Goal: Find specific page/section: Find specific page/section

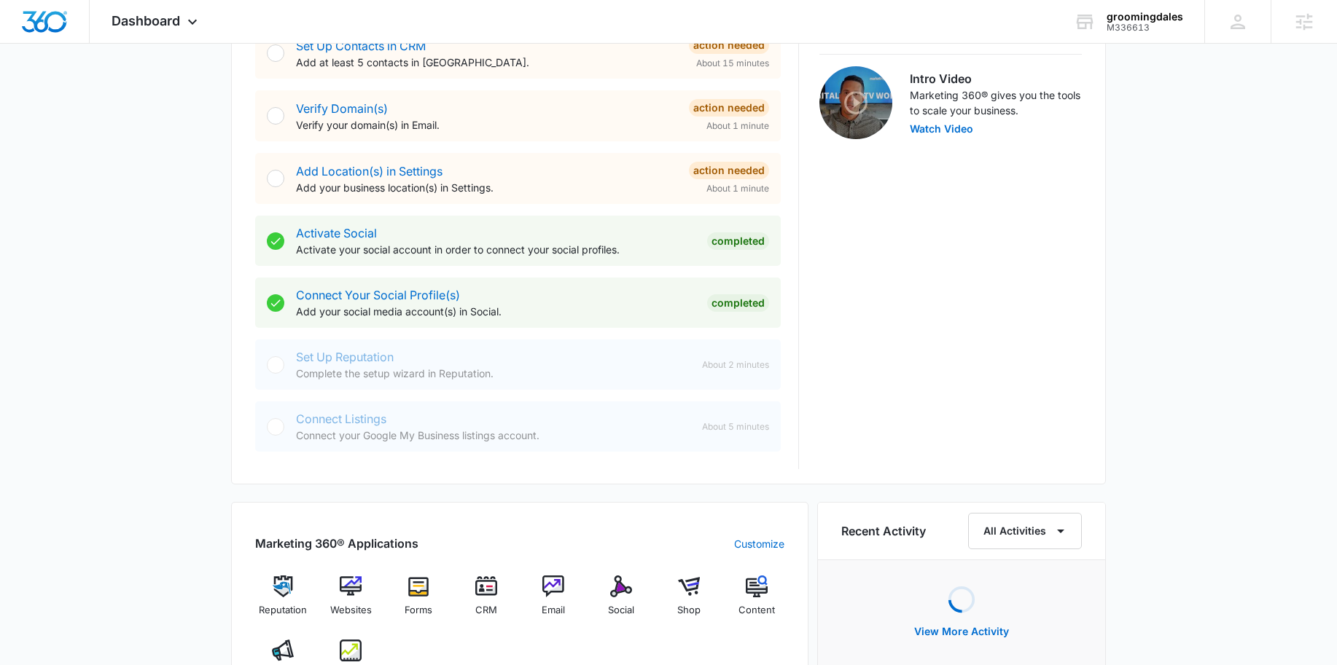
scroll to position [536, 0]
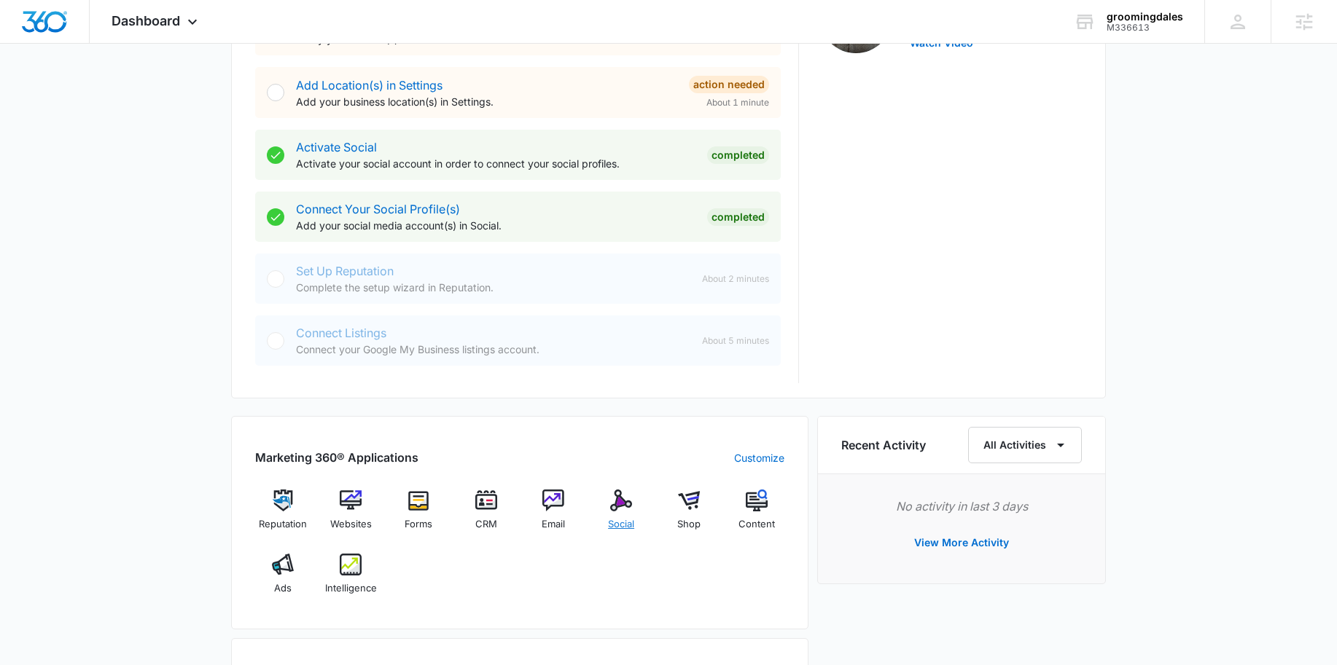
click at [616, 513] on div "Social" at bounding box center [621, 516] width 56 height 52
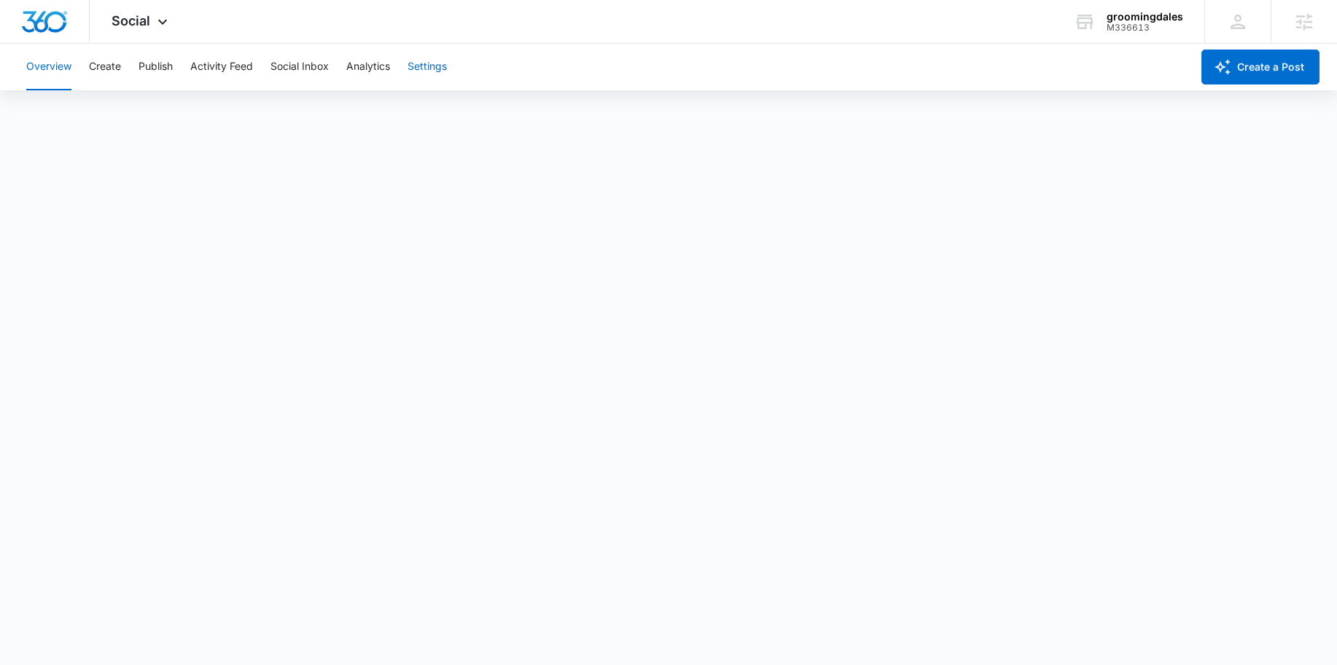
click at [441, 64] on button "Settings" at bounding box center [426, 67] width 39 height 47
click at [110, 70] on button "Create" at bounding box center [105, 67] width 32 height 47
click at [413, 71] on button "Settings" at bounding box center [426, 67] width 39 height 47
click at [113, 72] on button "Create" at bounding box center [105, 67] width 32 height 47
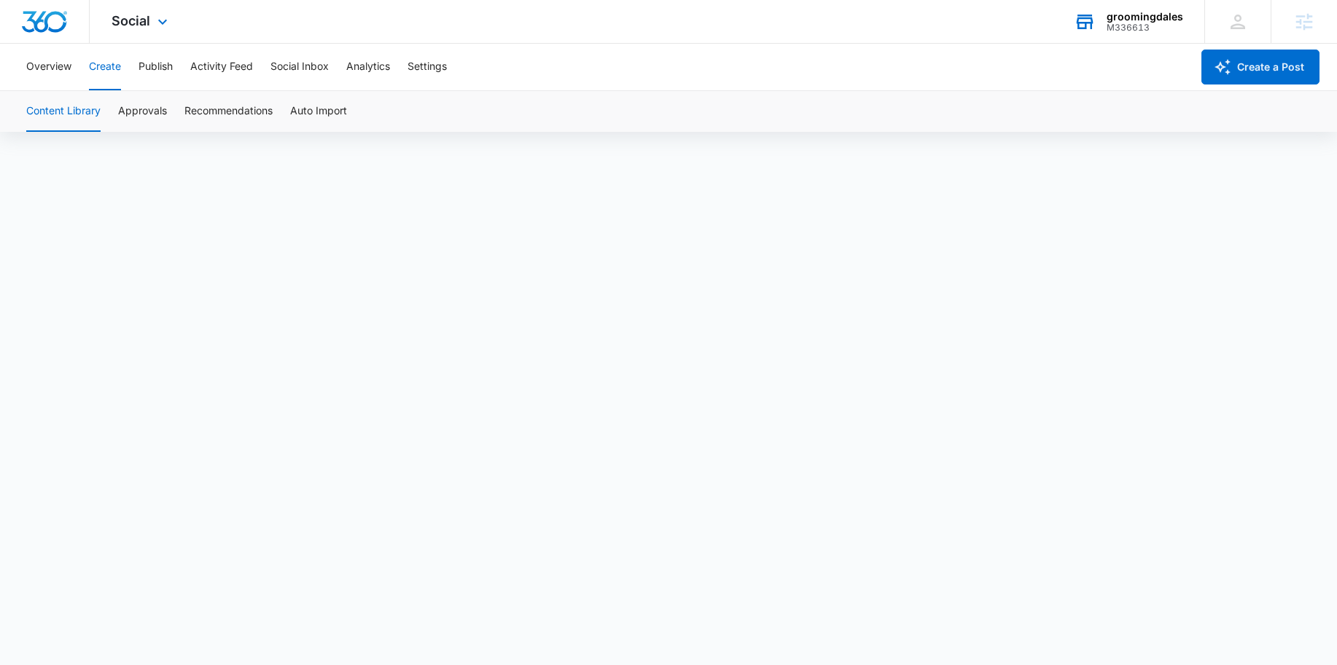
click at [1091, 23] on icon at bounding box center [1084, 23] width 17 height 12
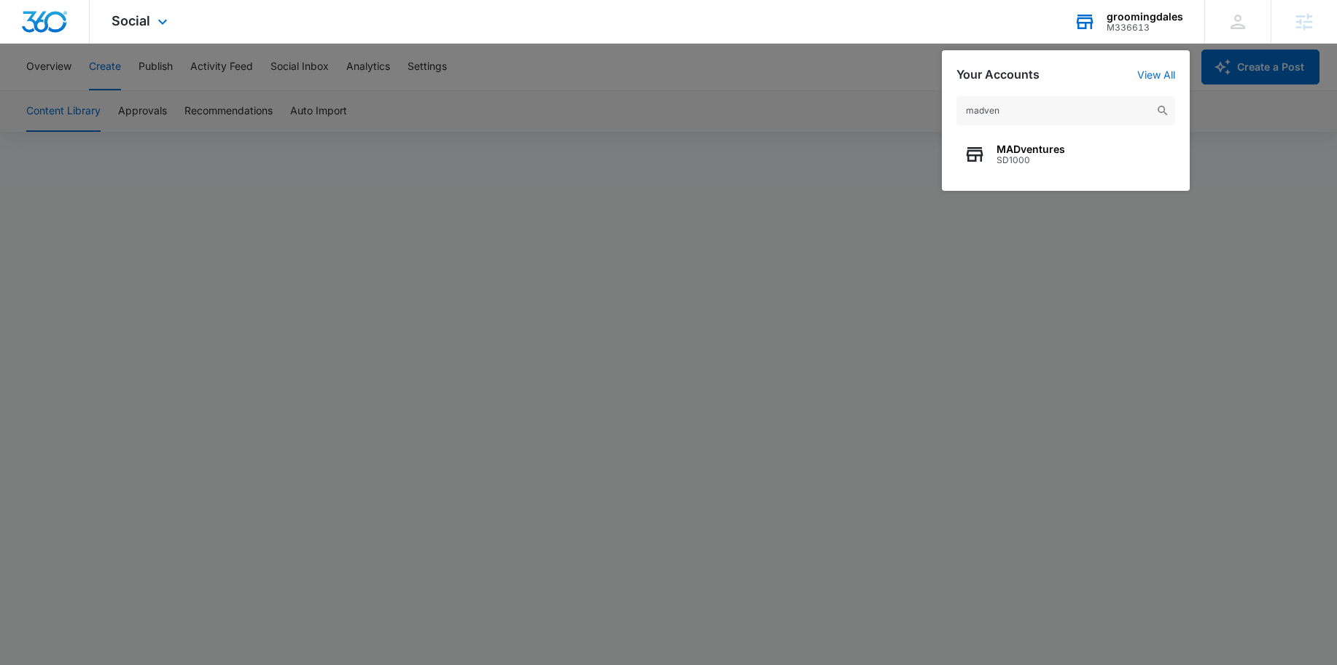
type input "madven"
click at [1002, 156] on span "SD1000" at bounding box center [1030, 160] width 69 height 10
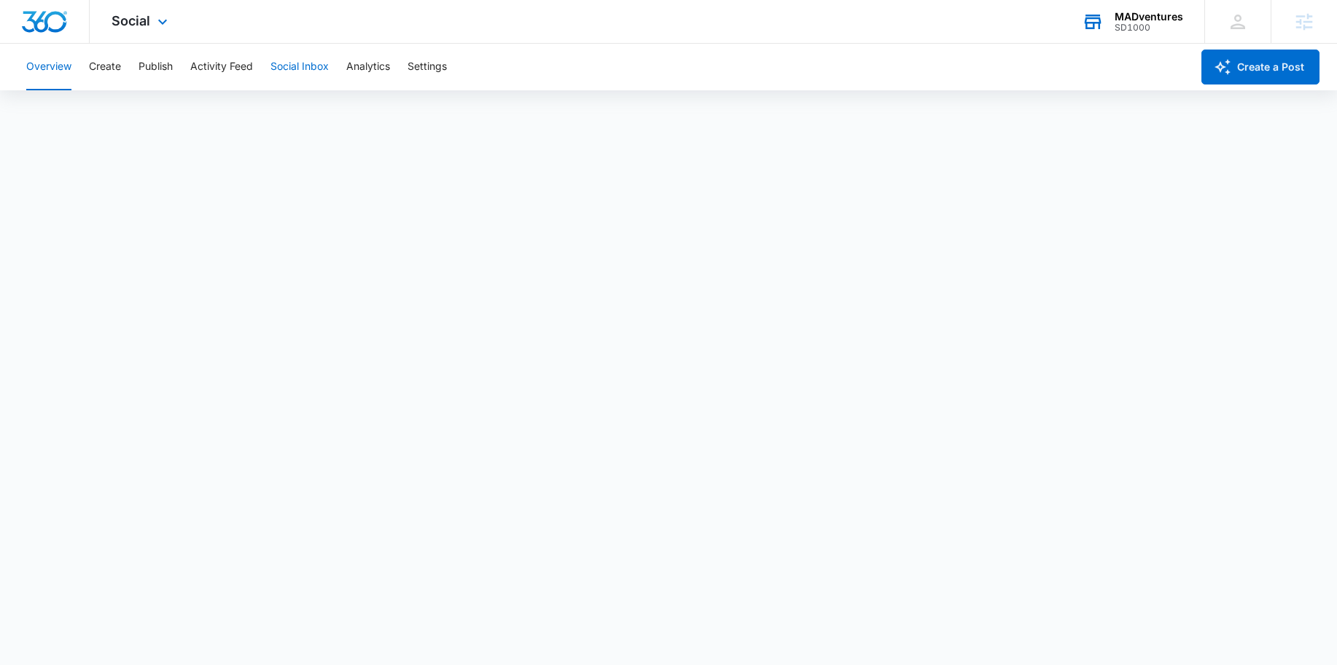
click at [308, 72] on button "Social Inbox" at bounding box center [299, 67] width 58 height 47
click at [351, 69] on button "Analytics" at bounding box center [368, 67] width 44 height 47
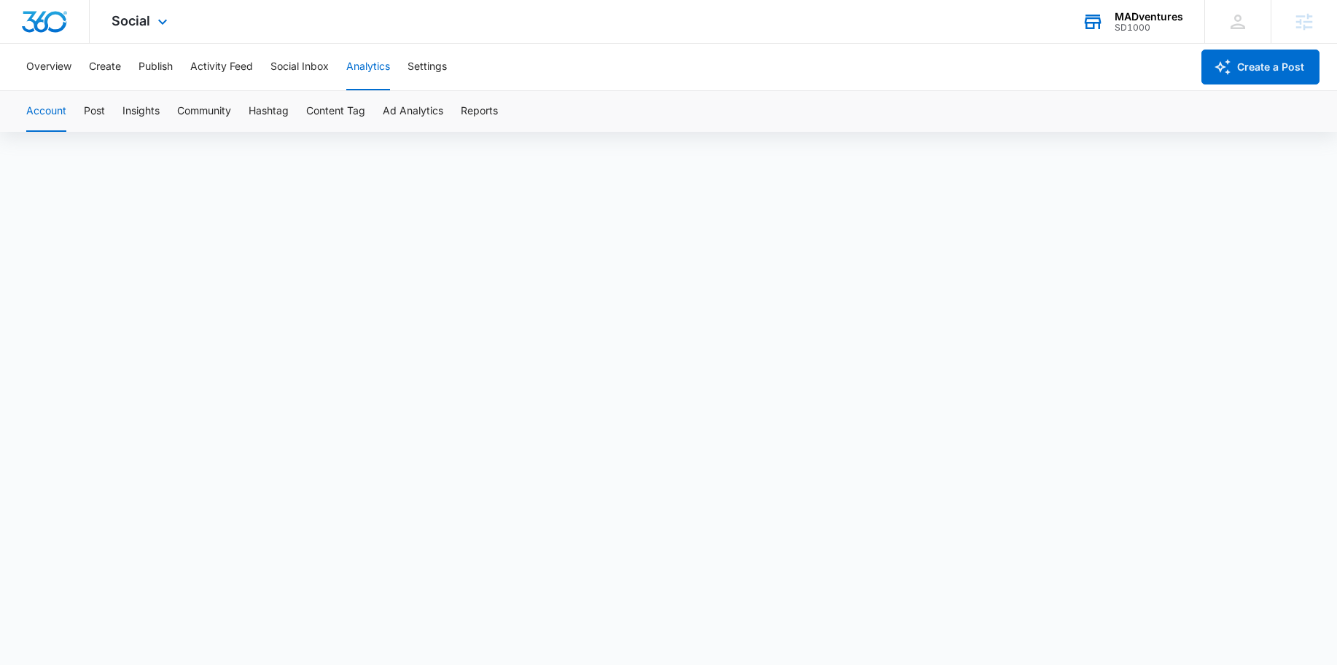
click at [363, 68] on button "Analytics" at bounding box center [368, 67] width 44 height 47
click at [292, 59] on button "Social Inbox" at bounding box center [299, 67] width 58 height 47
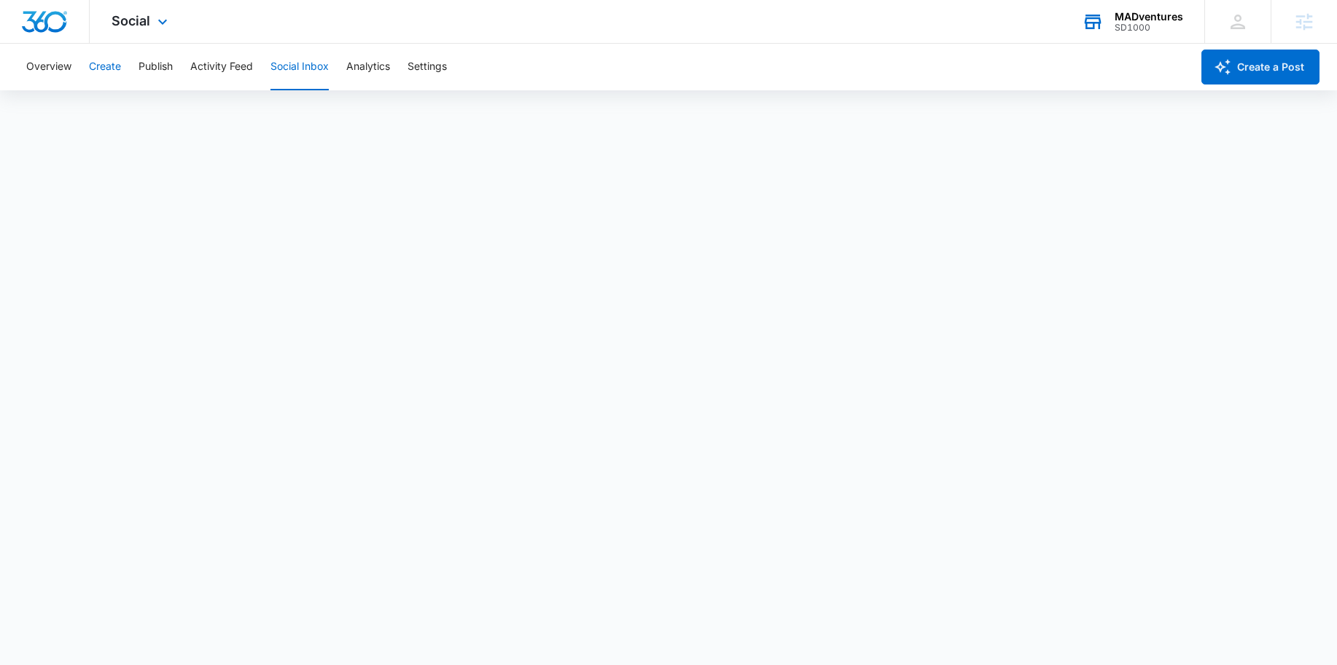
click at [109, 69] on button "Create" at bounding box center [105, 67] width 32 height 47
click at [60, 26] on img "Dashboard" at bounding box center [44, 22] width 47 height 22
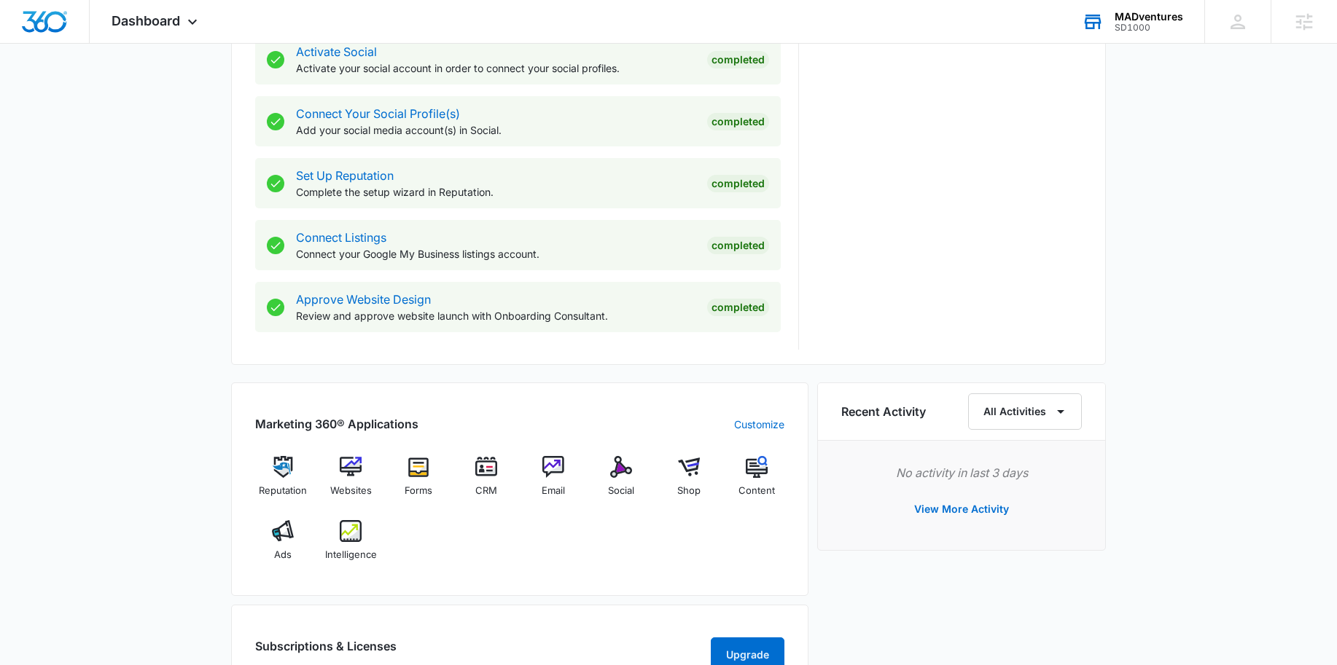
scroll to position [634, 0]
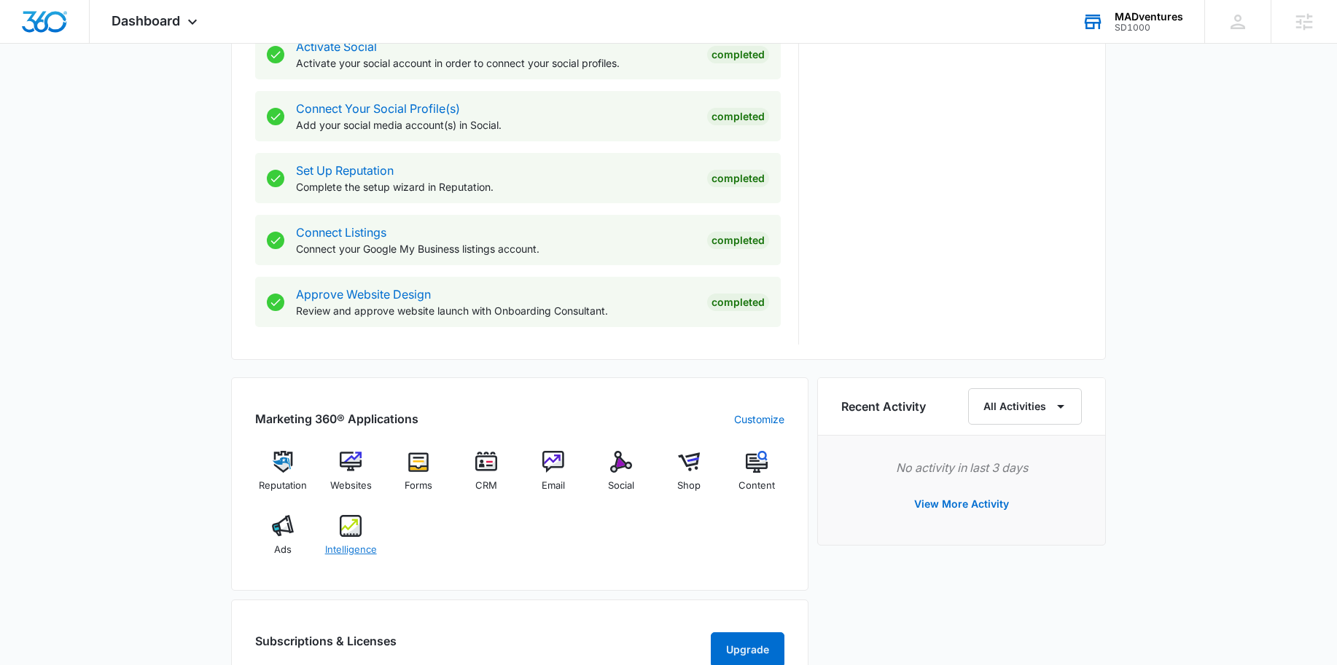
click at [358, 541] on div "Intelligence" at bounding box center [351, 541] width 56 height 52
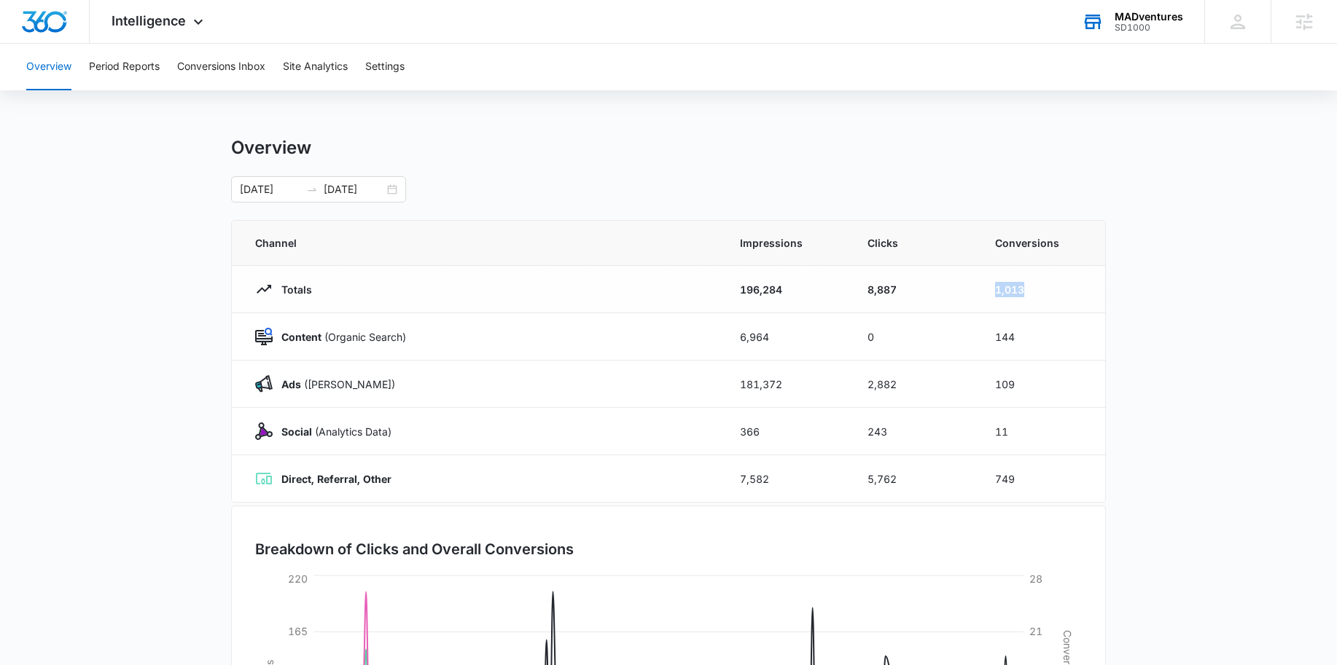
drag, startPoint x: 1033, startPoint y: 288, endPoint x: 995, endPoint y: 288, distance: 37.9
click at [995, 288] on td "1,013" at bounding box center [1041, 289] width 128 height 47
drag, startPoint x: 426, startPoint y: 342, endPoint x: 232, endPoint y: 346, distance: 193.2
click at [232, 346] on td "Content (Organic Search)" at bounding box center [477, 336] width 490 height 47
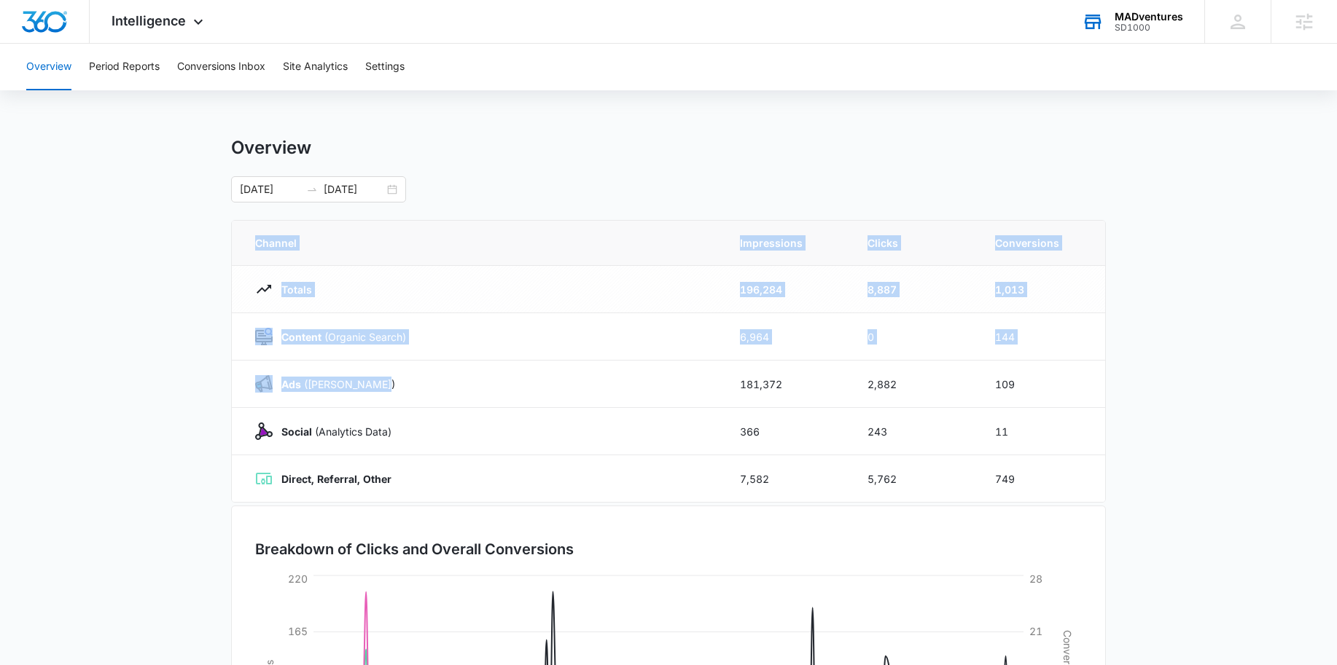
drag, startPoint x: 394, startPoint y: 390, endPoint x: 223, endPoint y: 392, distance: 170.6
click at [223, 392] on main "Overview [DATE] [DATE] Channel Impressions Clicks Conversions Totals 196,284 8,…" at bounding box center [668, 519] width 1337 height 765
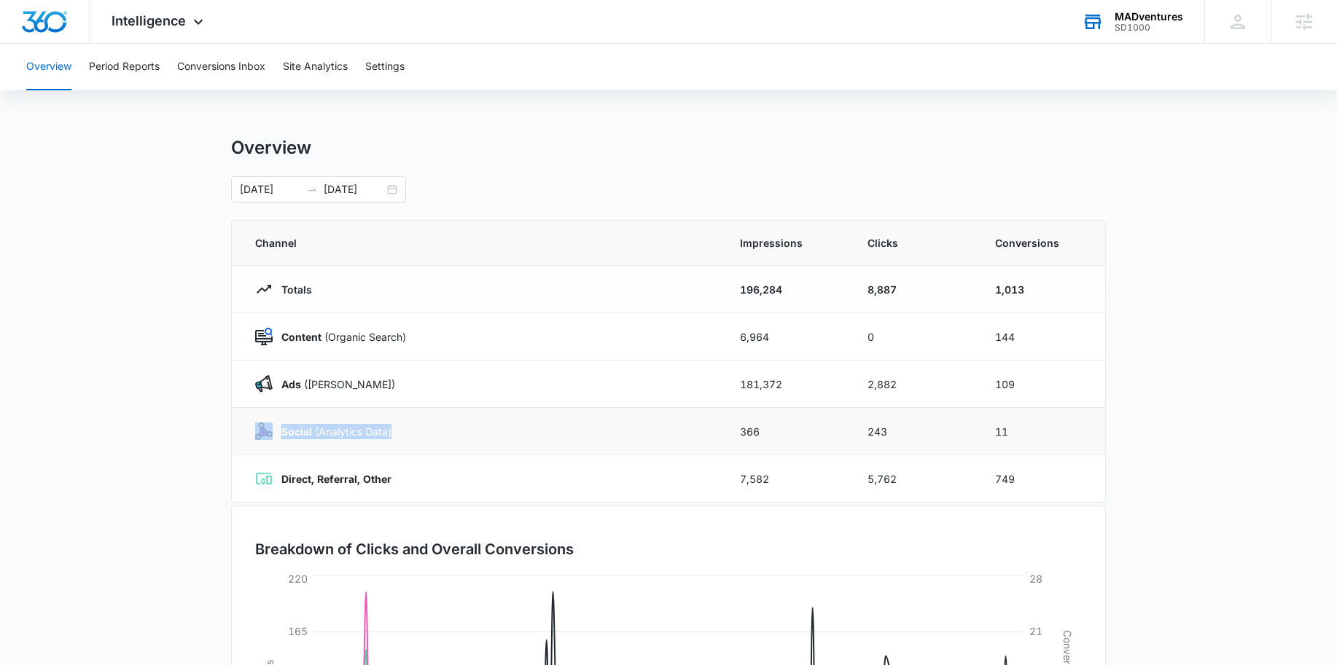
drag, startPoint x: 399, startPoint y: 436, endPoint x: 270, endPoint y: 434, distance: 129.7
click at [270, 434] on div "Social (Analytics Data)" at bounding box center [480, 431] width 450 height 17
drag, startPoint x: 281, startPoint y: 478, endPoint x: 431, endPoint y: 488, distance: 150.5
click at [431, 488] on td "Direct, Referral, Other" at bounding box center [477, 479] width 490 height 47
drag, startPoint x: 1013, startPoint y: 434, endPoint x: 904, endPoint y: 439, distance: 109.4
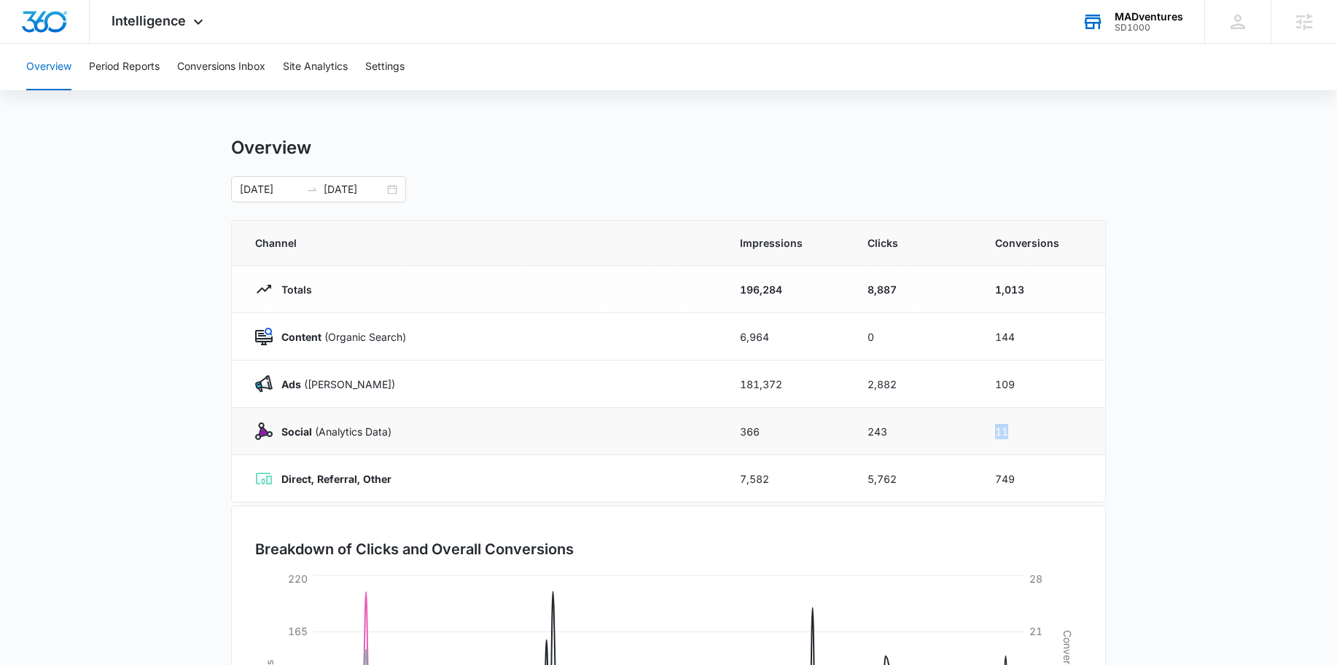
click at [904, 439] on tr "Social (Analytics Data) 366 243 11" at bounding box center [668, 431] width 873 height 47
click at [327, 63] on button "Site Analytics" at bounding box center [315, 67] width 65 height 47
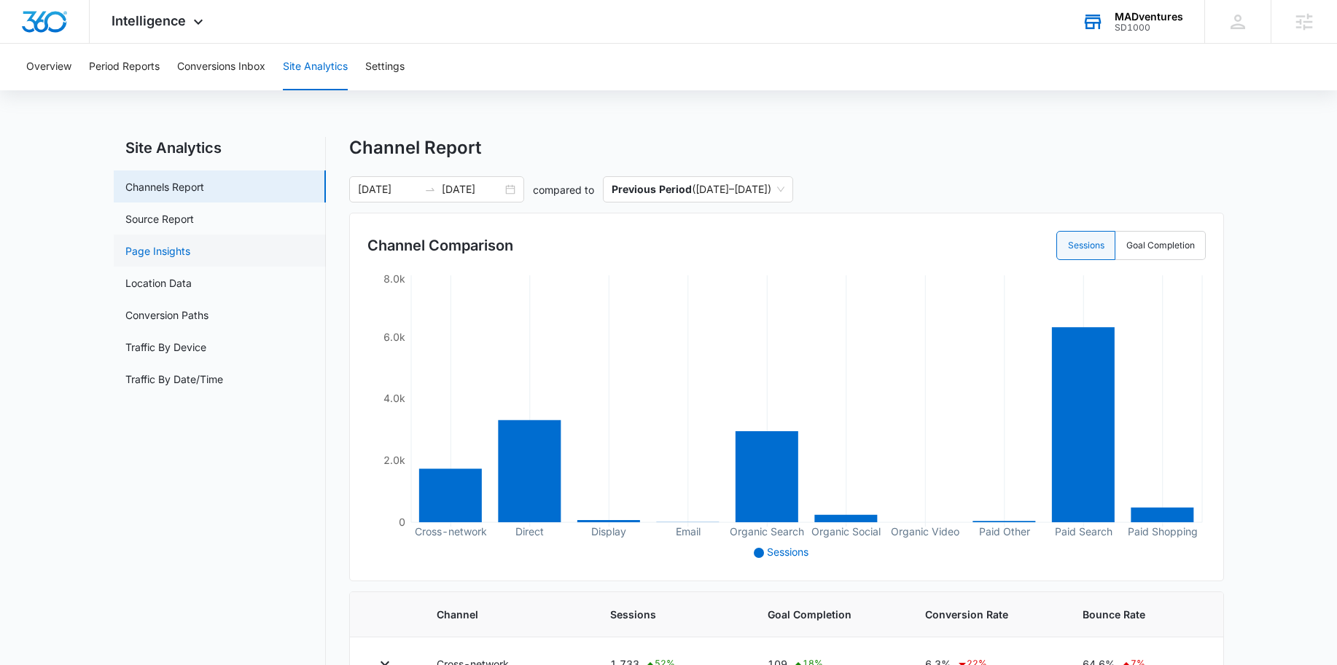
click at [171, 247] on link "Page Insights" at bounding box center [157, 250] width 65 height 15
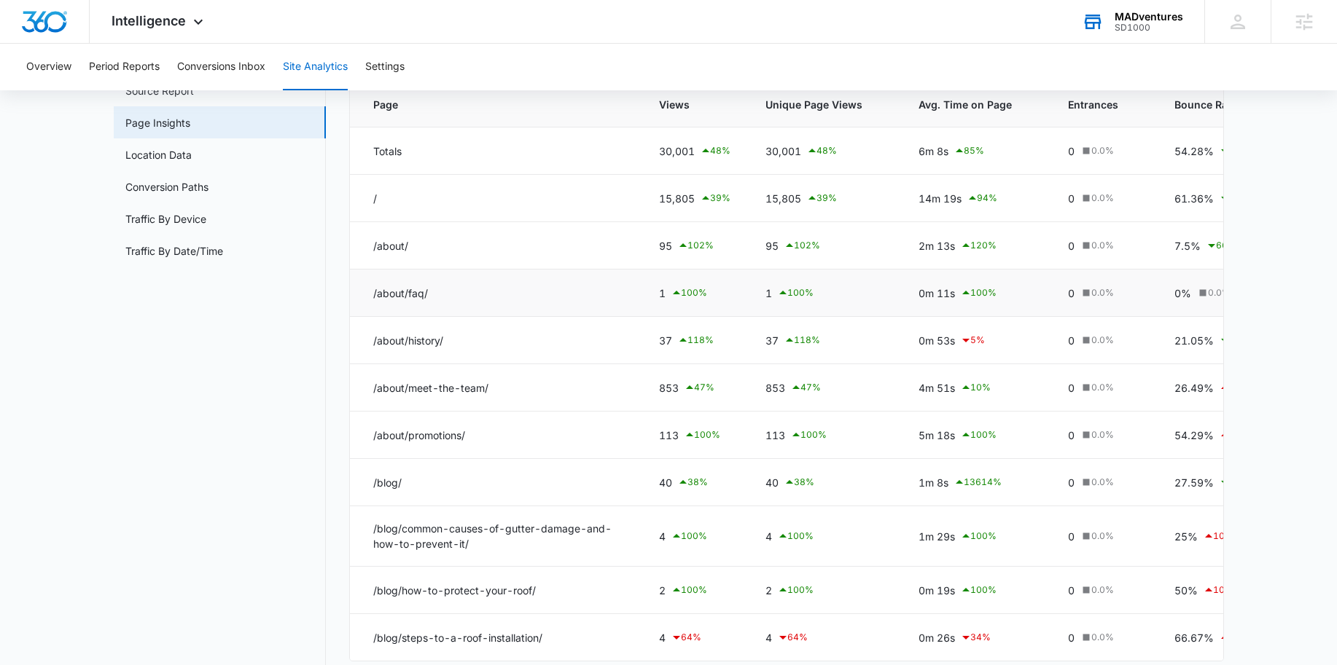
scroll to position [175, 0]
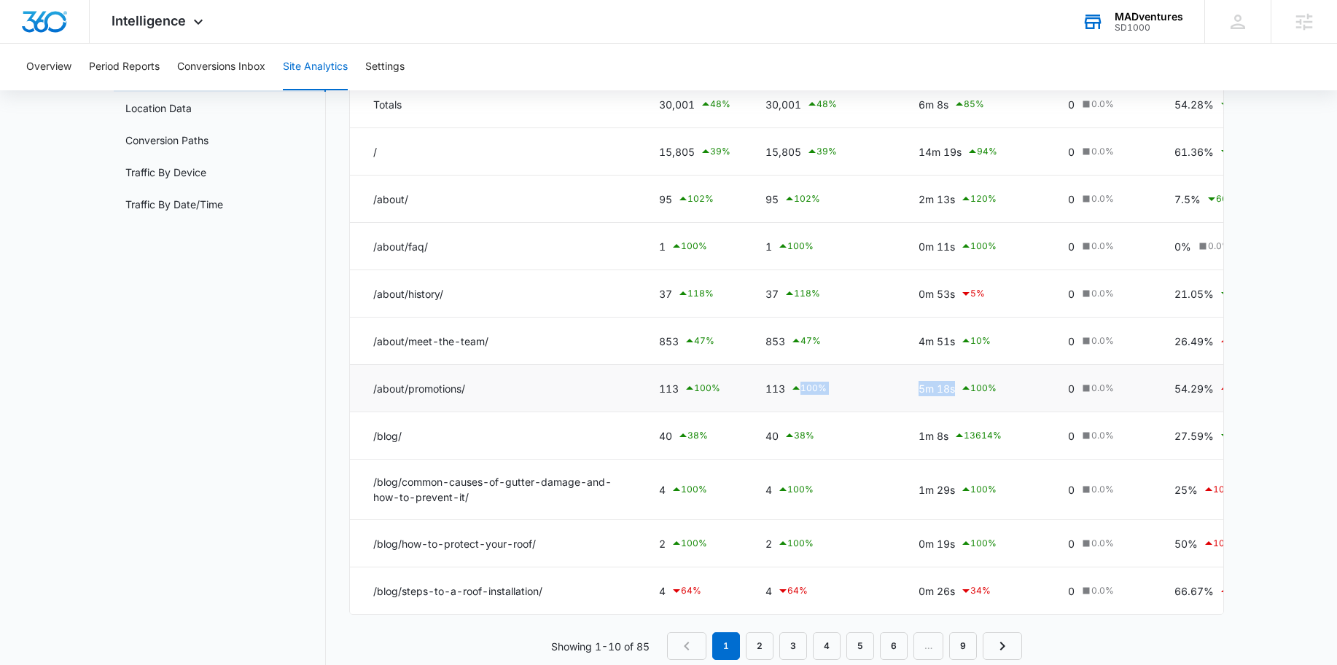
drag, startPoint x: 953, startPoint y: 385, endPoint x: 897, endPoint y: 382, distance: 55.5
click at [897, 382] on tr "/about/promotions/ 113 100 % 113 100 % 5m 18s 100 % 0 0.0 % 54.29% 100 % 0% 0.0…" at bounding box center [915, 388] width 1131 height 47
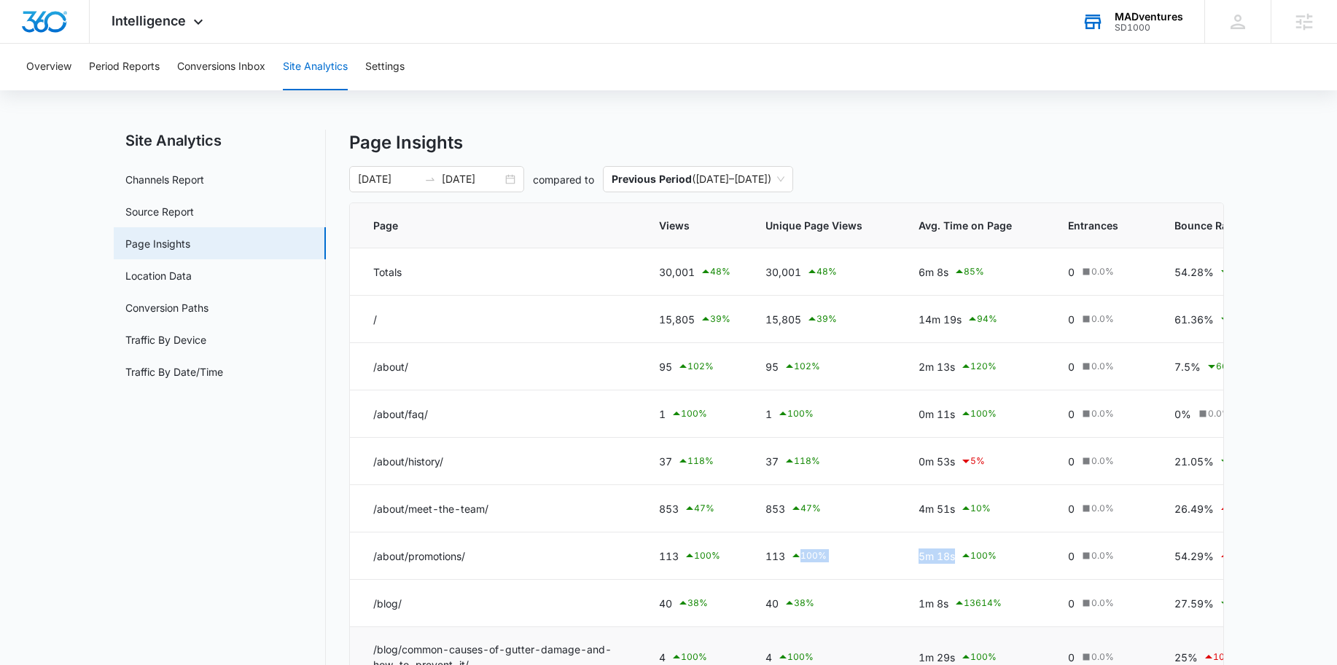
scroll to position [4, 0]
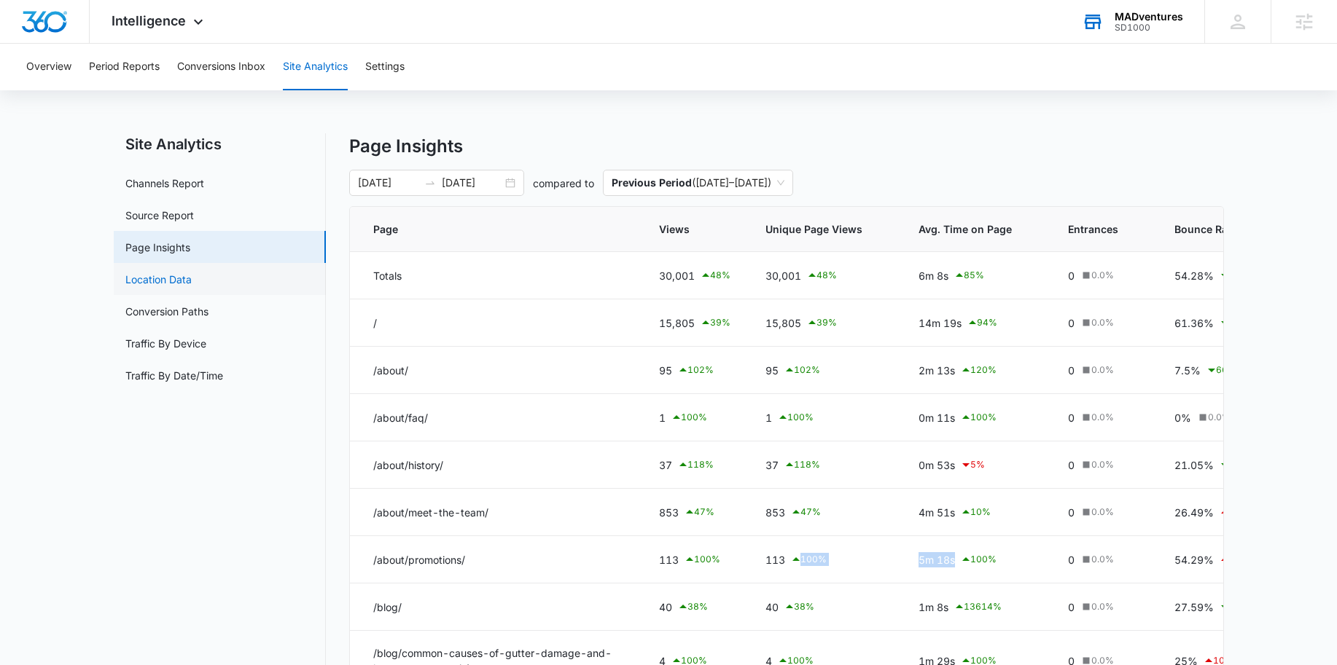
click at [171, 281] on link "Location Data" at bounding box center [158, 279] width 66 height 15
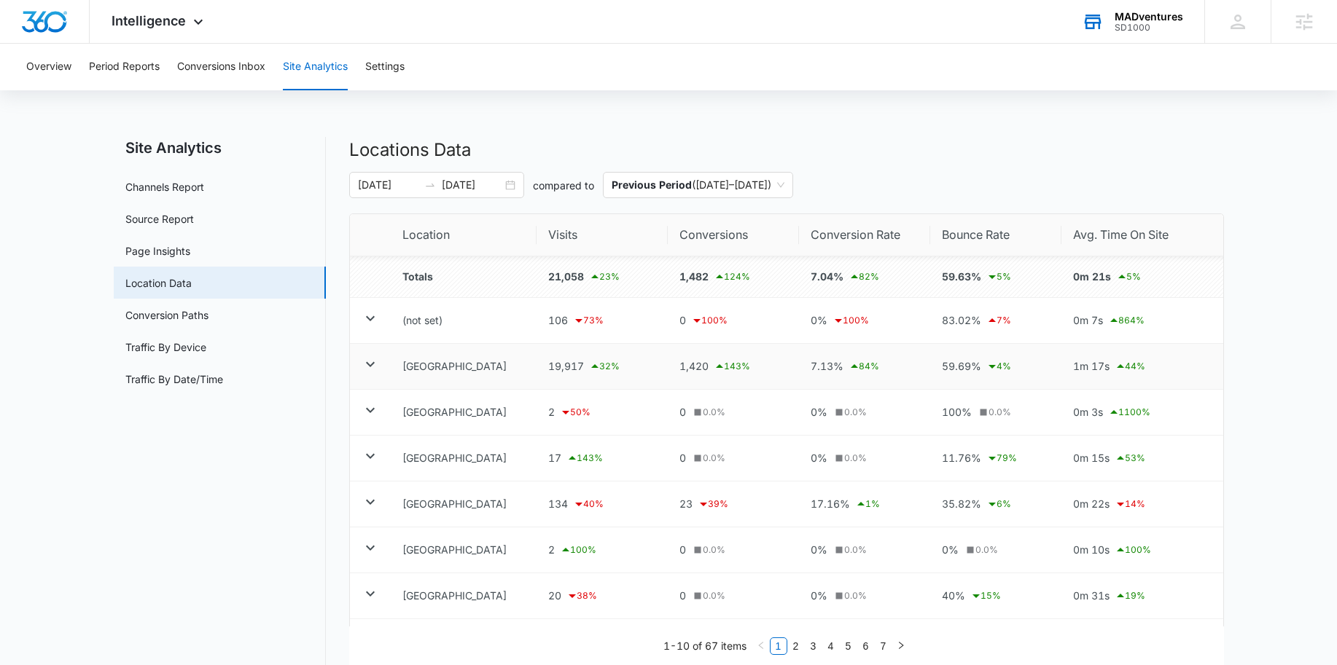
click at [364, 369] on icon at bounding box center [369, 364] width 17 height 17
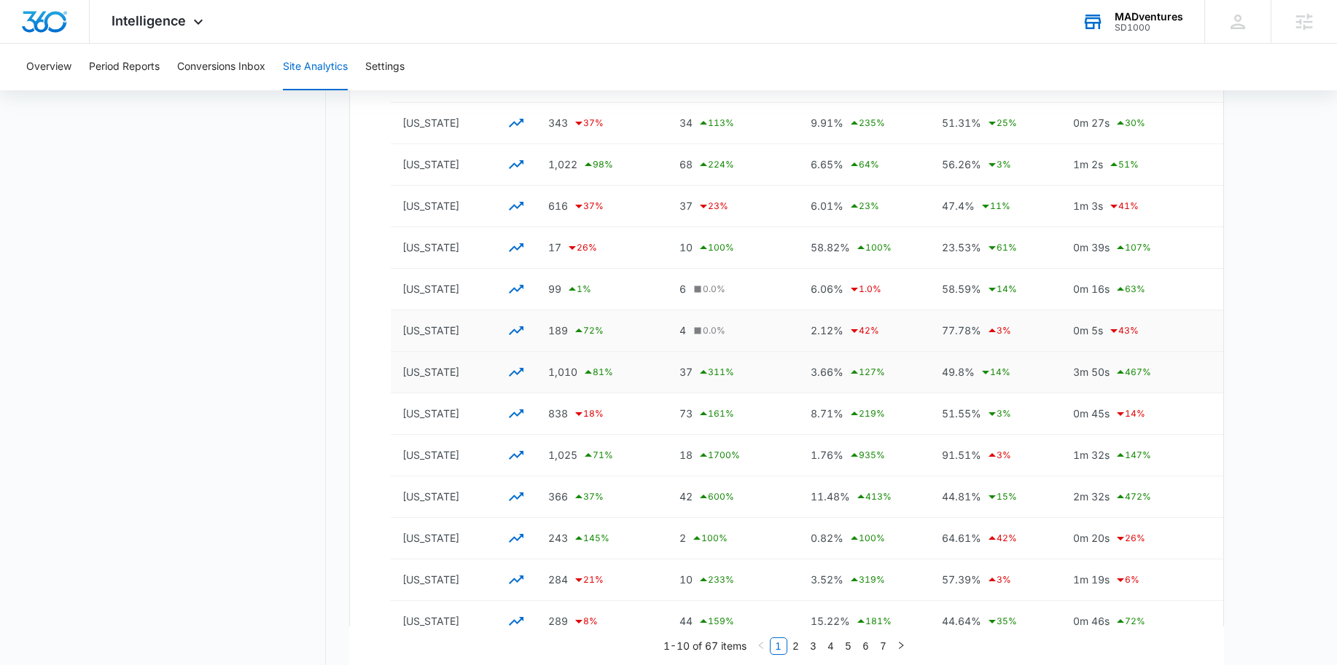
scroll to position [459, 0]
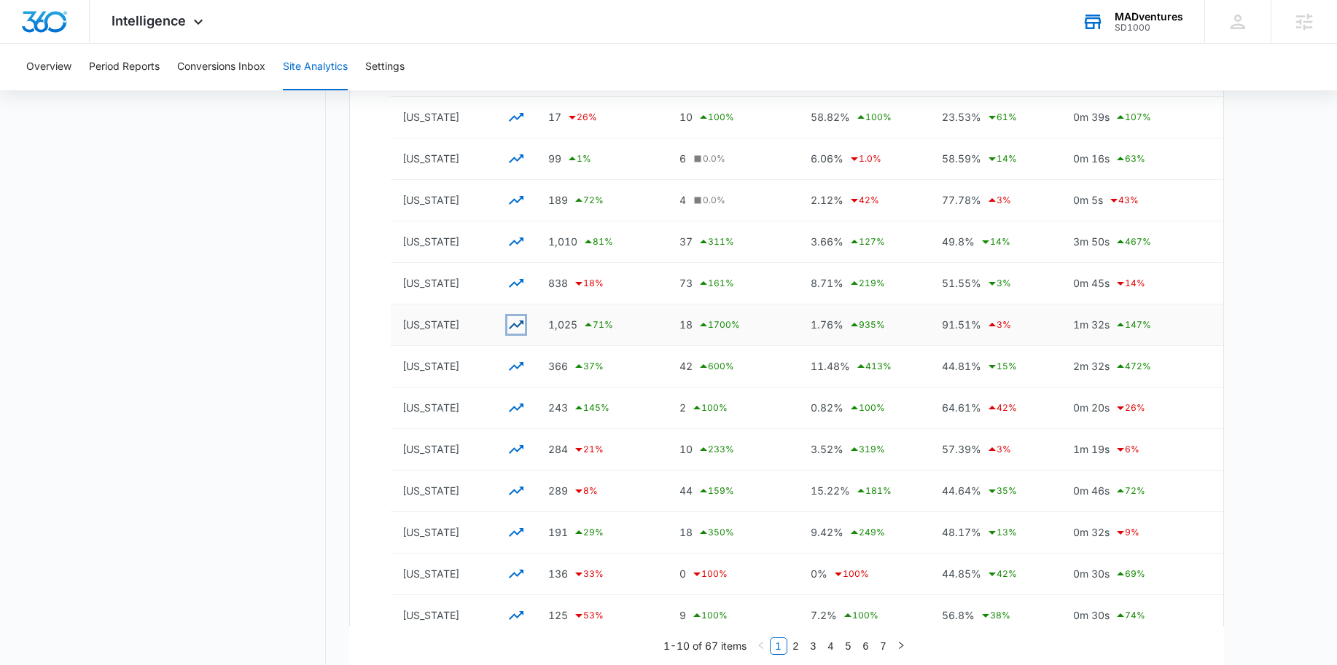
click at [517, 327] on icon "button" at bounding box center [515, 324] width 17 height 17
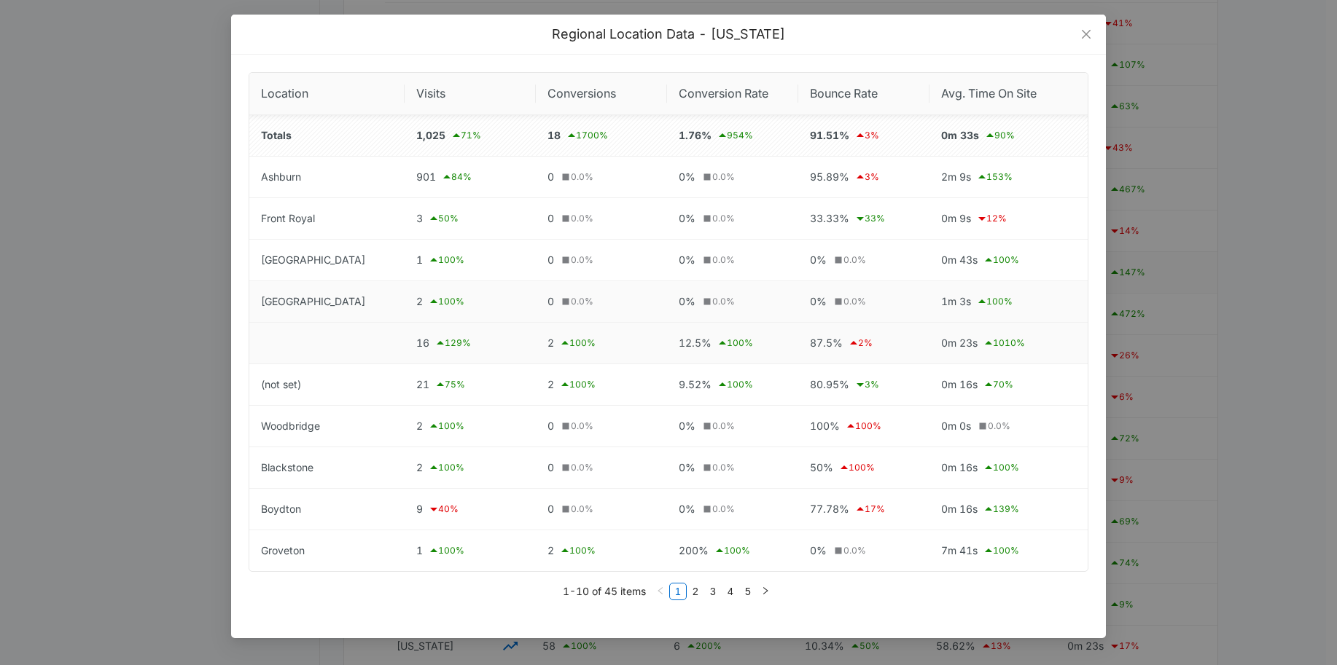
scroll to position [605, 0]
drag, startPoint x: 265, startPoint y: 512, endPoint x: 425, endPoint y: 511, distance: 159.6
click at [425, 511] on tr "Boydton 9 40 % 0 0.0 % 0% 0.0 % 77.78% 17 % 0m 16s 139 %" at bounding box center [668, 510] width 838 height 42
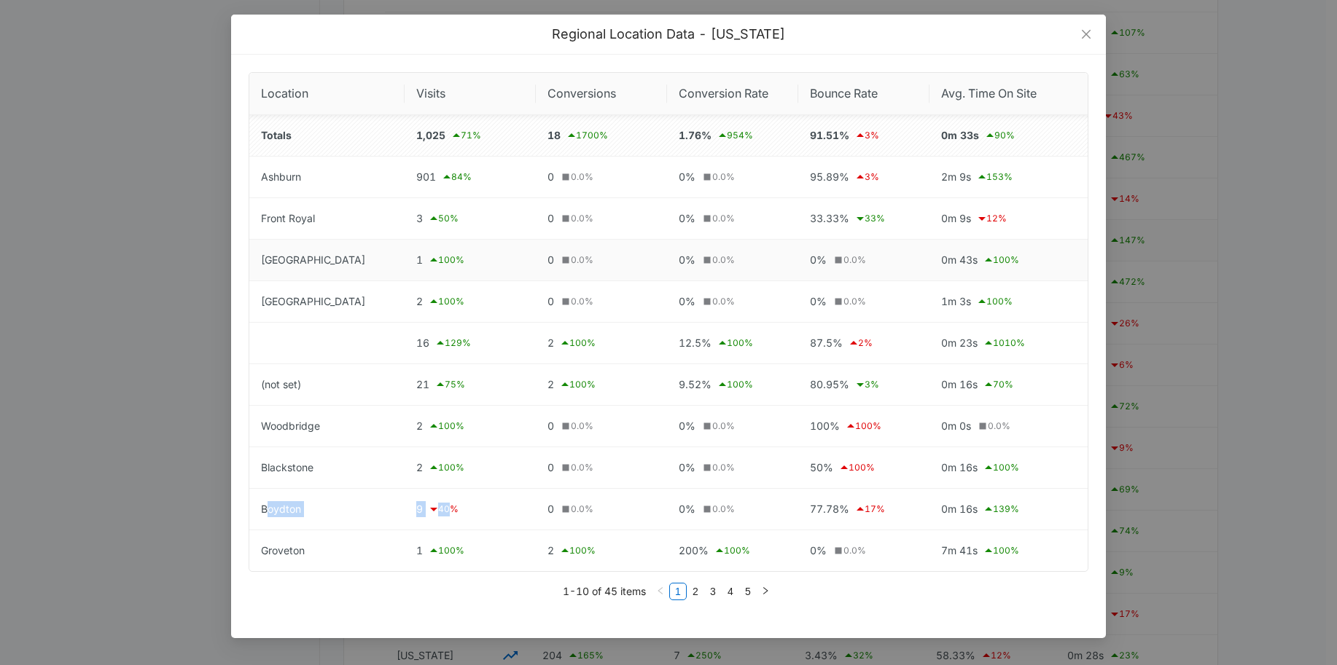
scroll to position [523, 0]
click at [1089, 39] on icon "close" at bounding box center [1086, 34] width 12 height 12
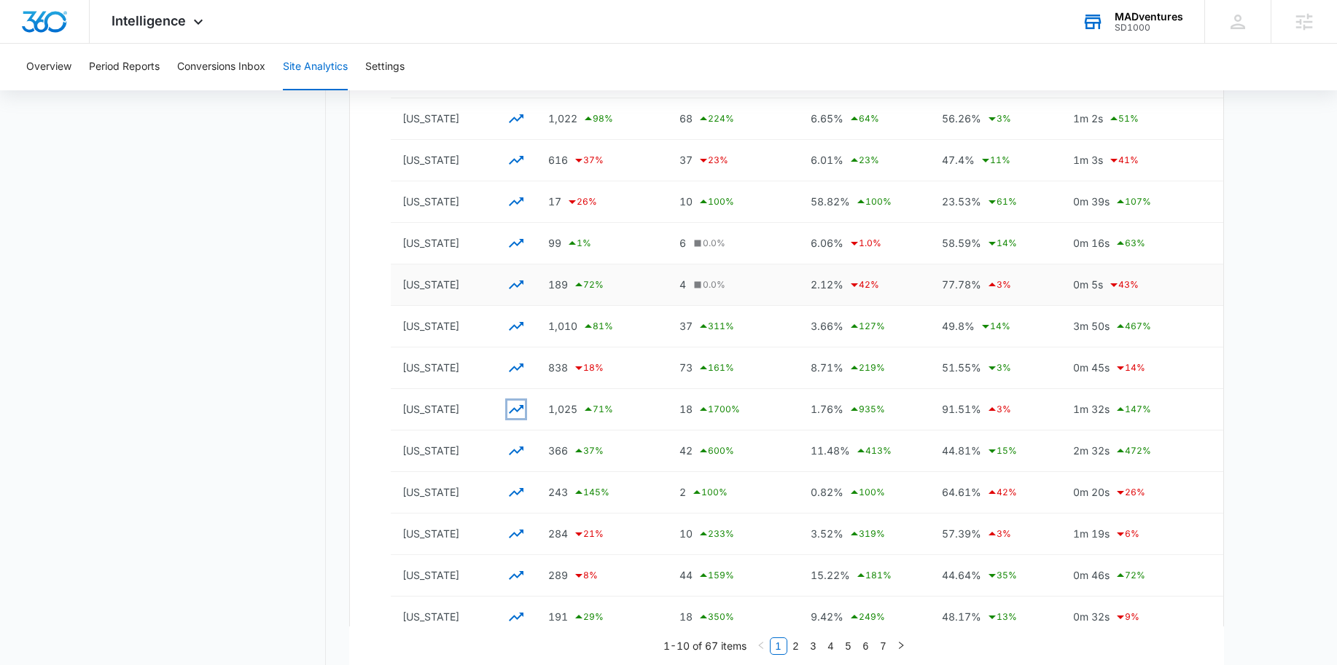
scroll to position [0, 0]
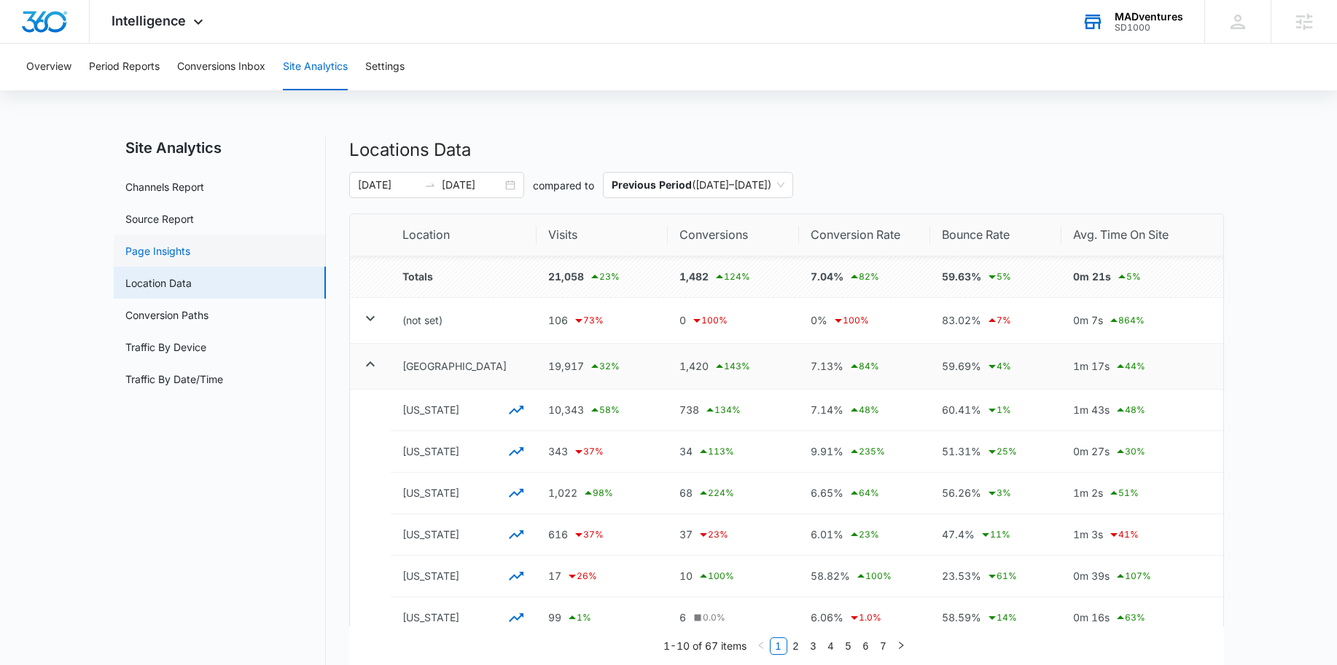
click at [190, 257] on link "Page Insights" at bounding box center [157, 250] width 65 height 15
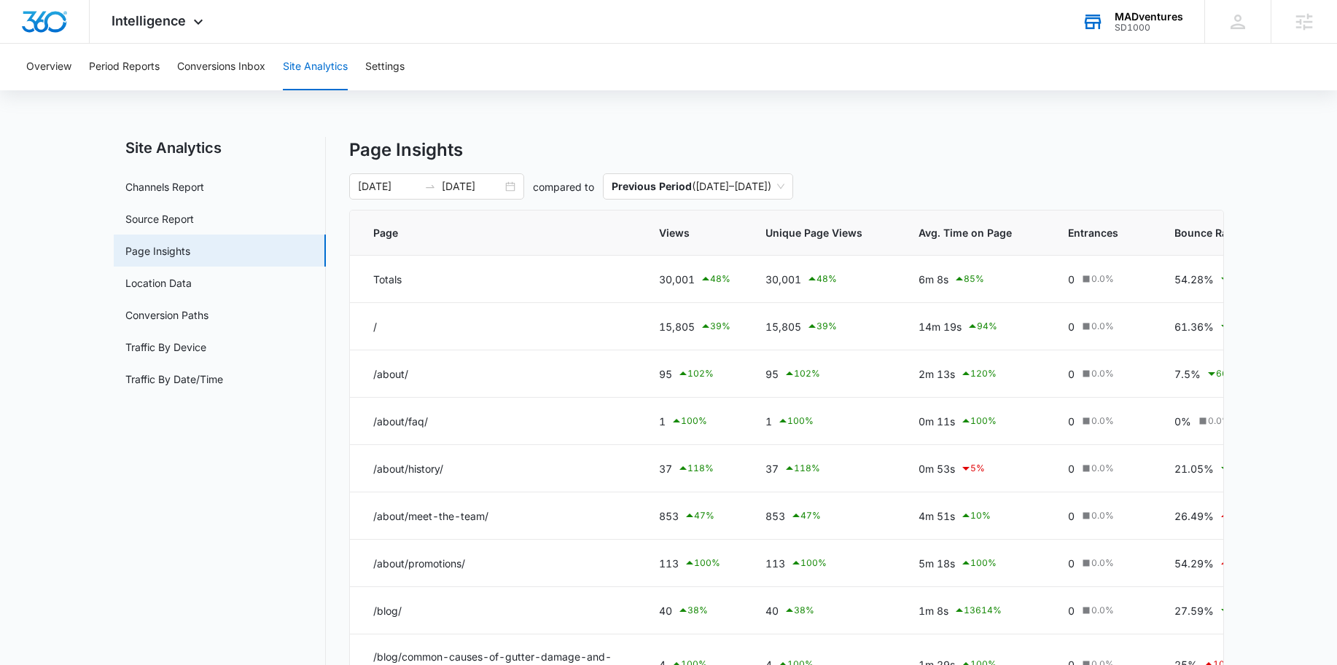
click at [1117, 24] on div "SD1000" at bounding box center [1148, 28] width 69 height 10
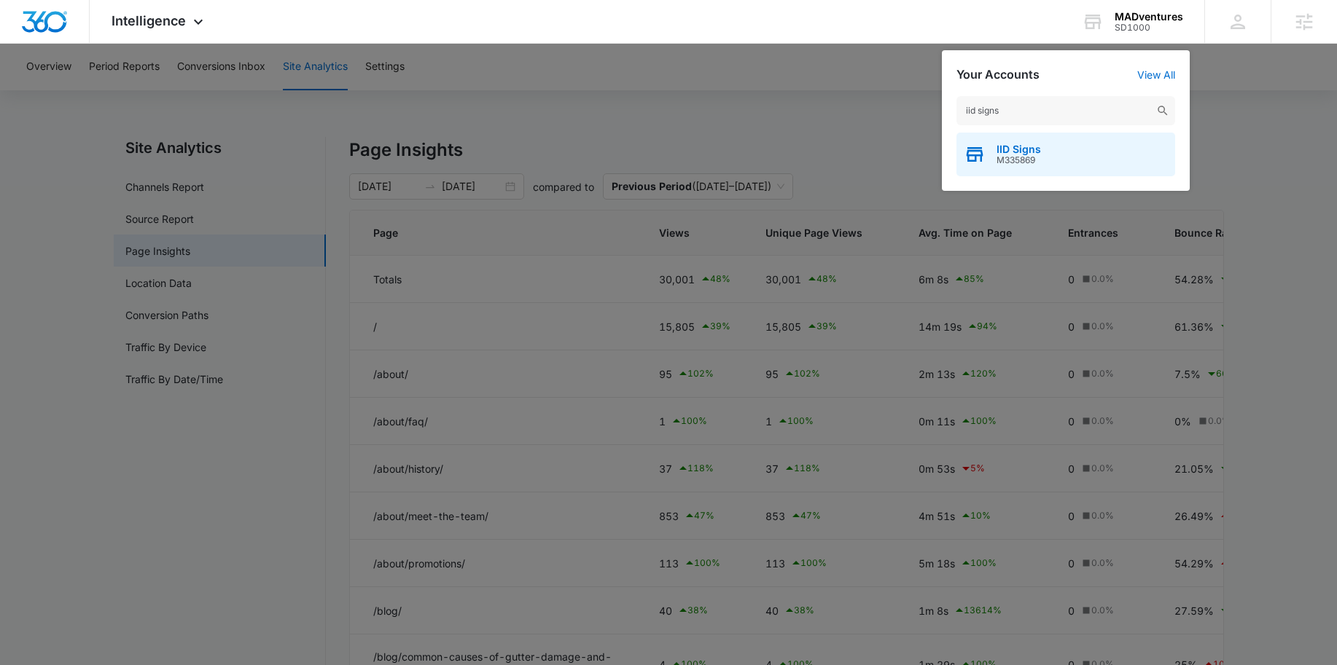
type input "iid signs"
click at [991, 160] on div "IID Signs M335869" at bounding box center [1065, 155] width 219 height 44
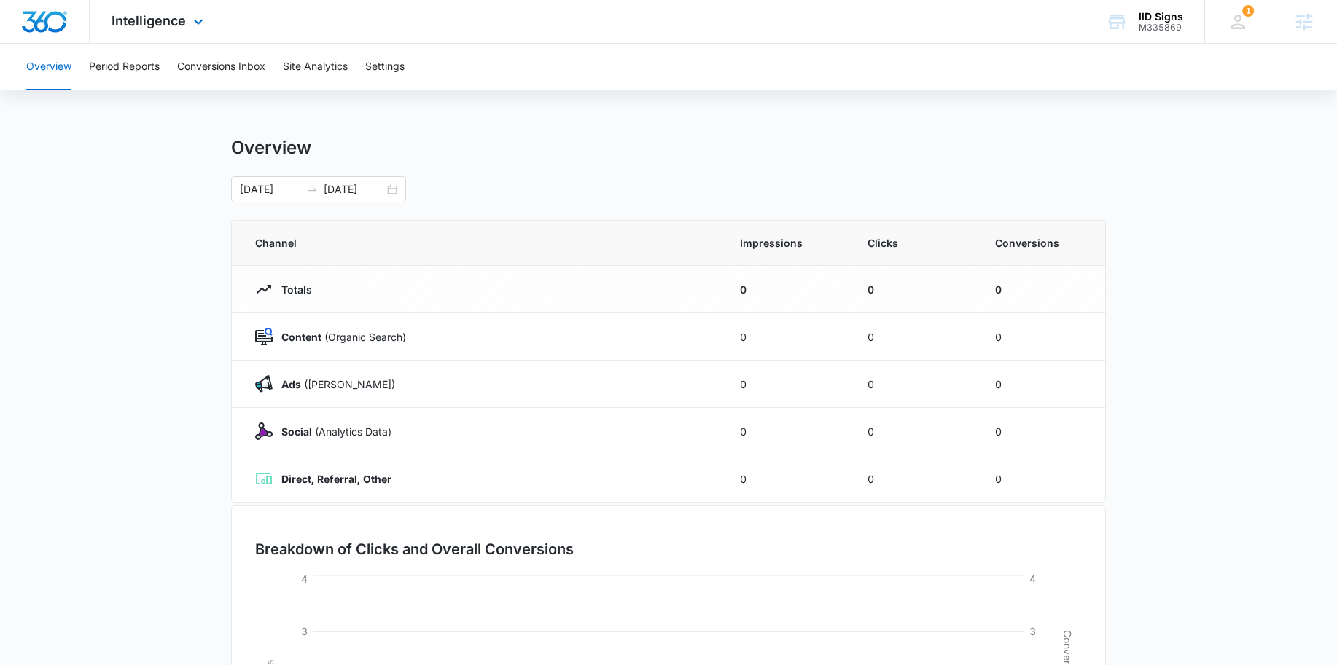
click at [196, 36] on div "Intelligence Apps Reputation Websites Forms CRM Email Social Shop Content Ads I…" at bounding box center [159, 21] width 139 height 43
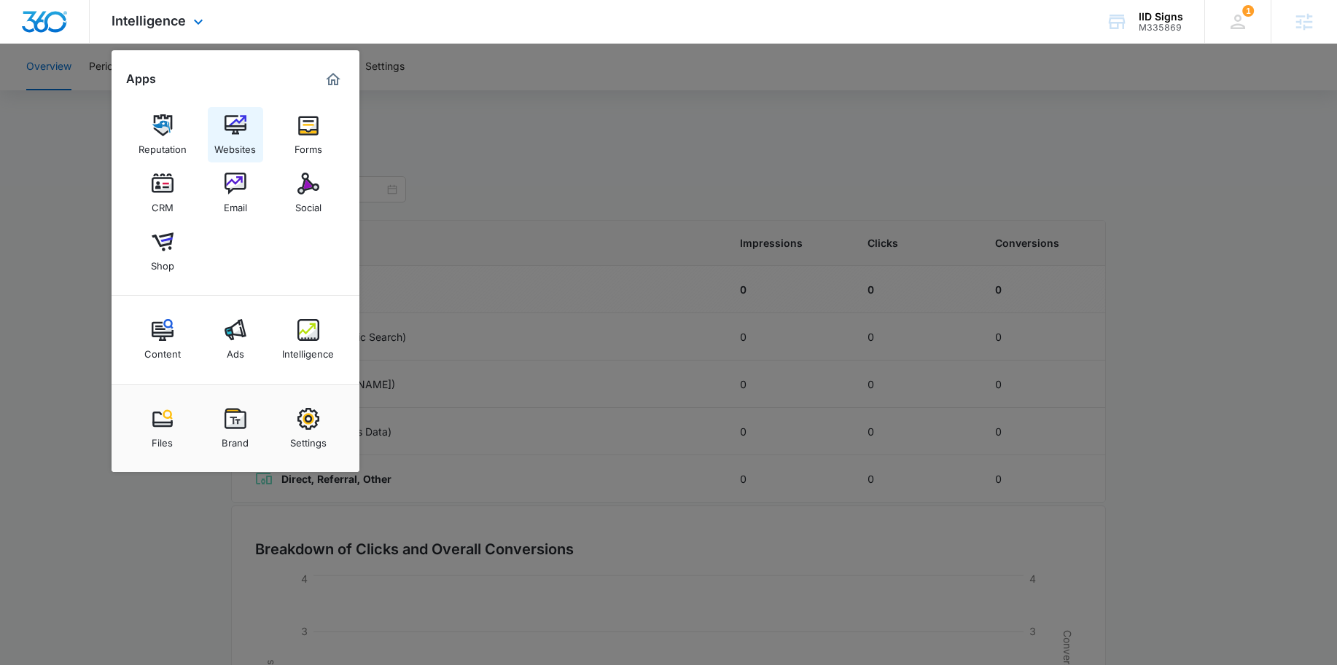
click at [235, 141] on div "Websites" at bounding box center [235, 145] width 42 height 19
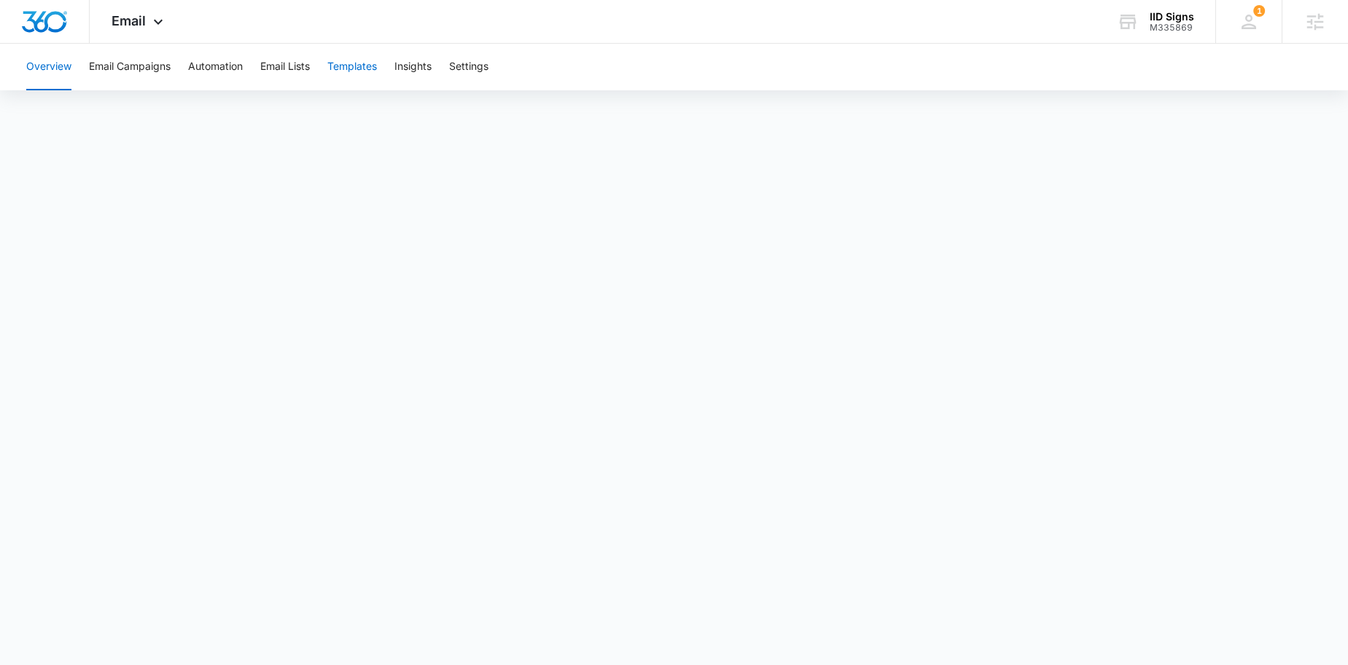
click at [355, 68] on button "Templates" at bounding box center [352, 67] width 50 height 47
click at [238, 62] on button "Automation" at bounding box center [215, 67] width 55 height 47
click at [349, 73] on button "Templates" at bounding box center [352, 67] width 50 height 47
click at [232, 81] on button "Automation" at bounding box center [215, 67] width 55 height 47
click at [386, 87] on div "Overview Email Campaigns Automation Email Lists Templates Insights Settings" at bounding box center [673, 67] width 1313 height 47
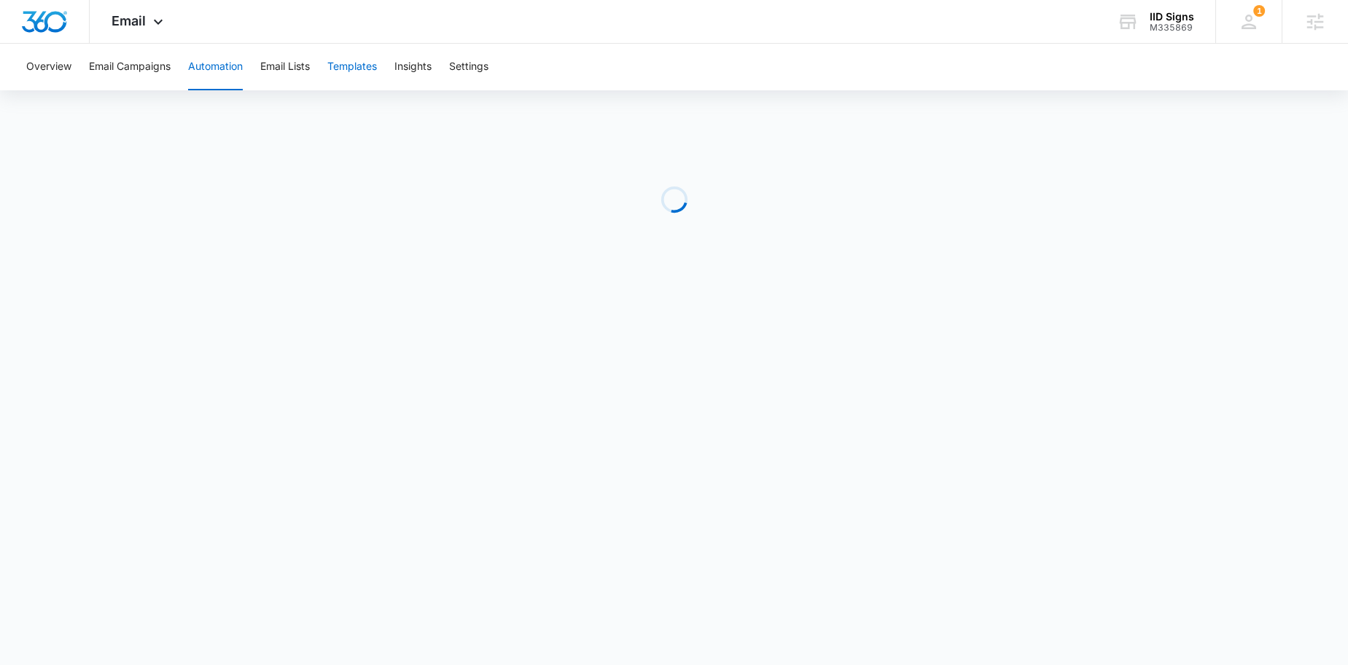
click at [352, 77] on button "Templates" at bounding box center [352, 67] width 50 height 47
click at [207, 70] on button "Automation" at bounding box center [215, 67] width 55 height 47
click at [37, 31] on img "Dashboard" at bounding box center [44, 22] width 47 height 22
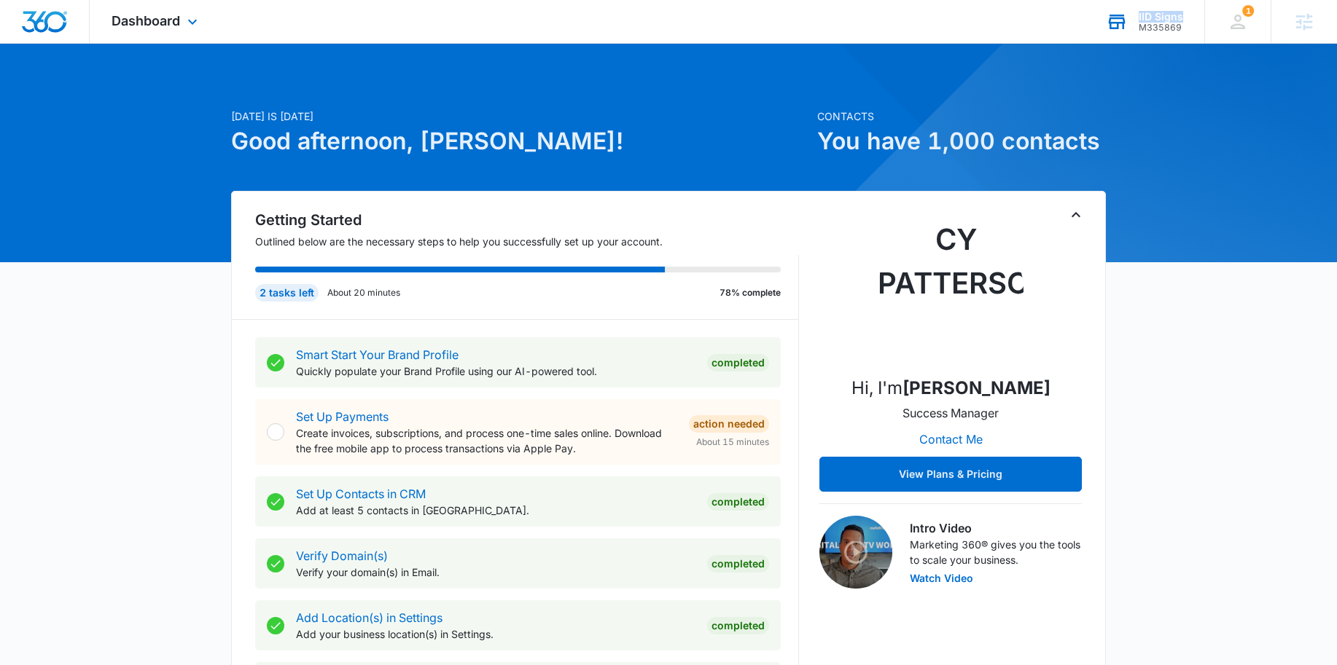
click at [1133, 26] on div "IID Signs M335869 Your Accounts View All" at bounding box center [1144, 21] width 120 height 43
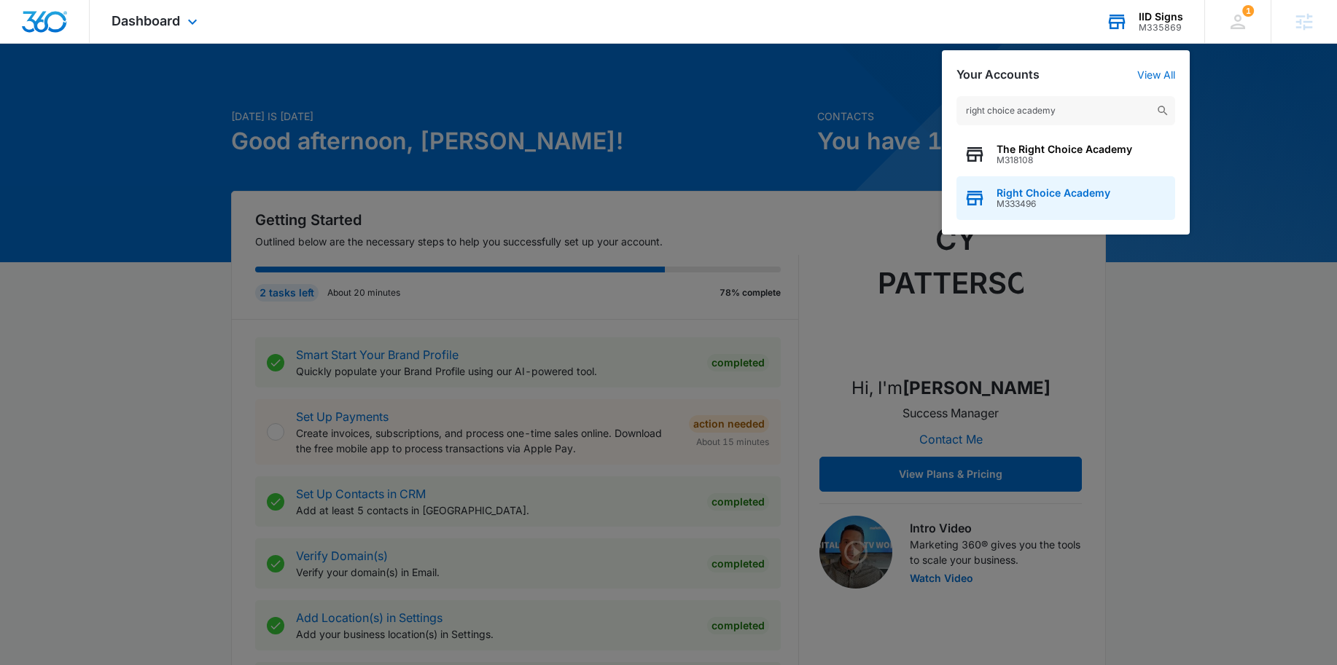
type input "right choice academy"
click at [1041, 187] on span "Right Choice Academy" at bounding box center [1053, 193] width 114 height 12
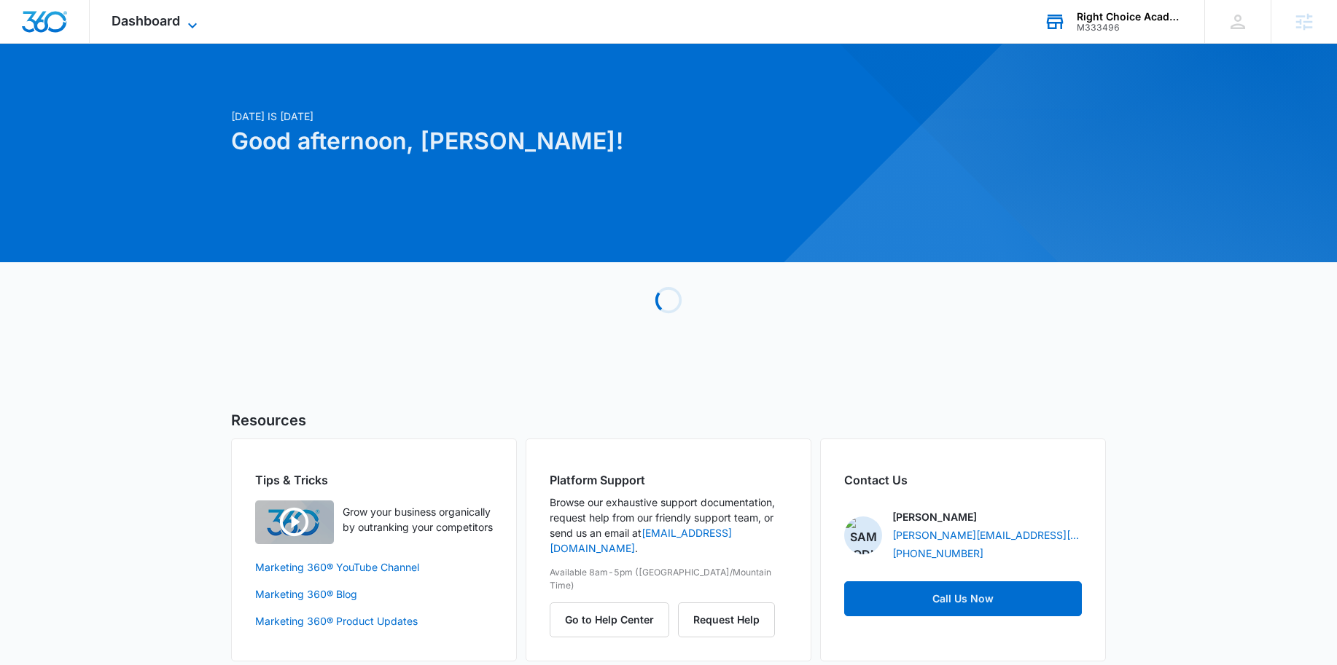
click at [167, 19] on span "Dashboard" at bounding box center [146, 20] width 69 height 15
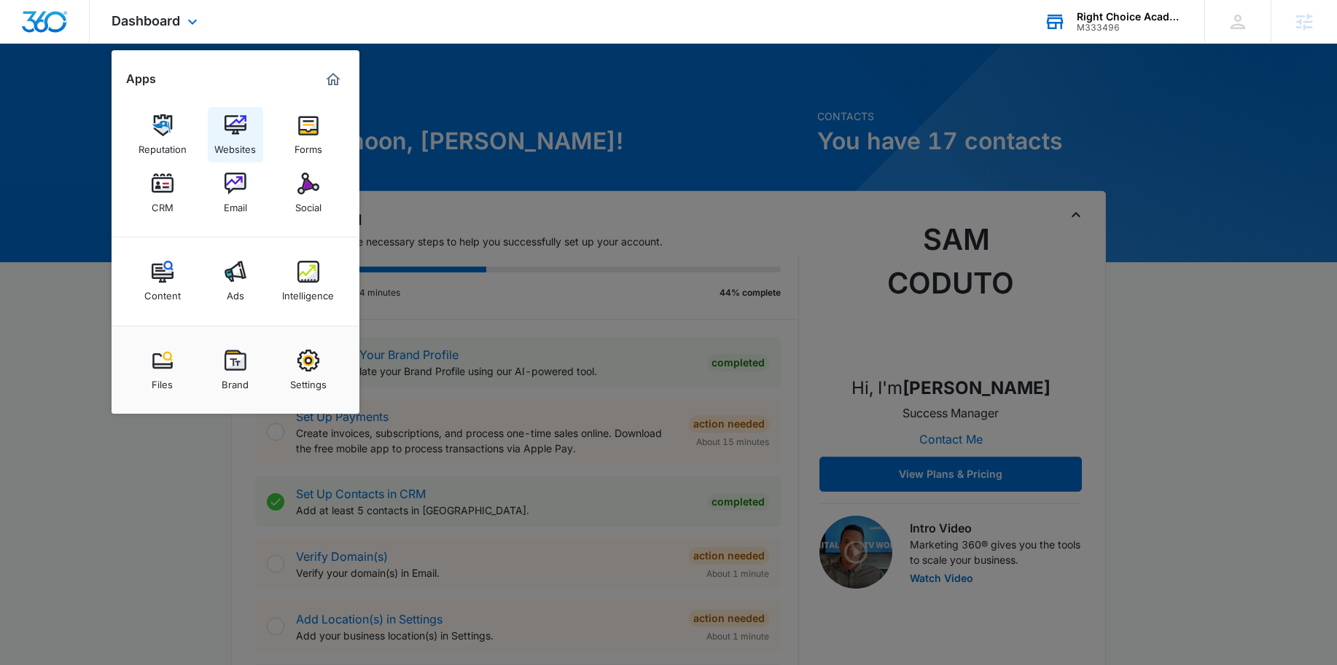
click at [249, 146] on div "Websites" at bounding box center [235, 145] width 42 height 19
